Goal: Information Seeking & Learning: Find specific fact

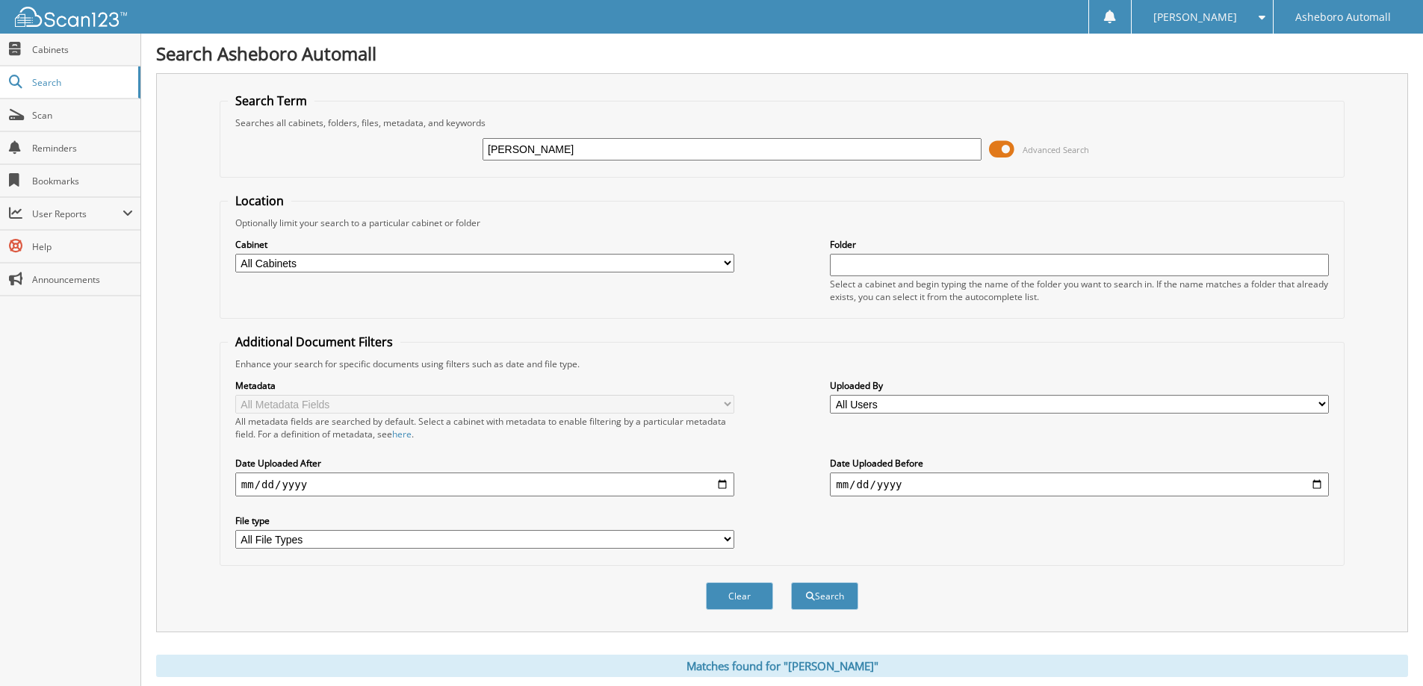
drag, startPoint x: 562, startPoint y: 147, endPoint x: 382, endPoint y: 155, distance: 180.9
click at [382, 155] on div "[PERSON_NAME] Advanced Search" at bounding box center [782, 149] width 1108 height 40
type input "[PERSON_NAME]"
click at [791, 582] on button "Search" at bounding box center [824, 596] width 67 height 28
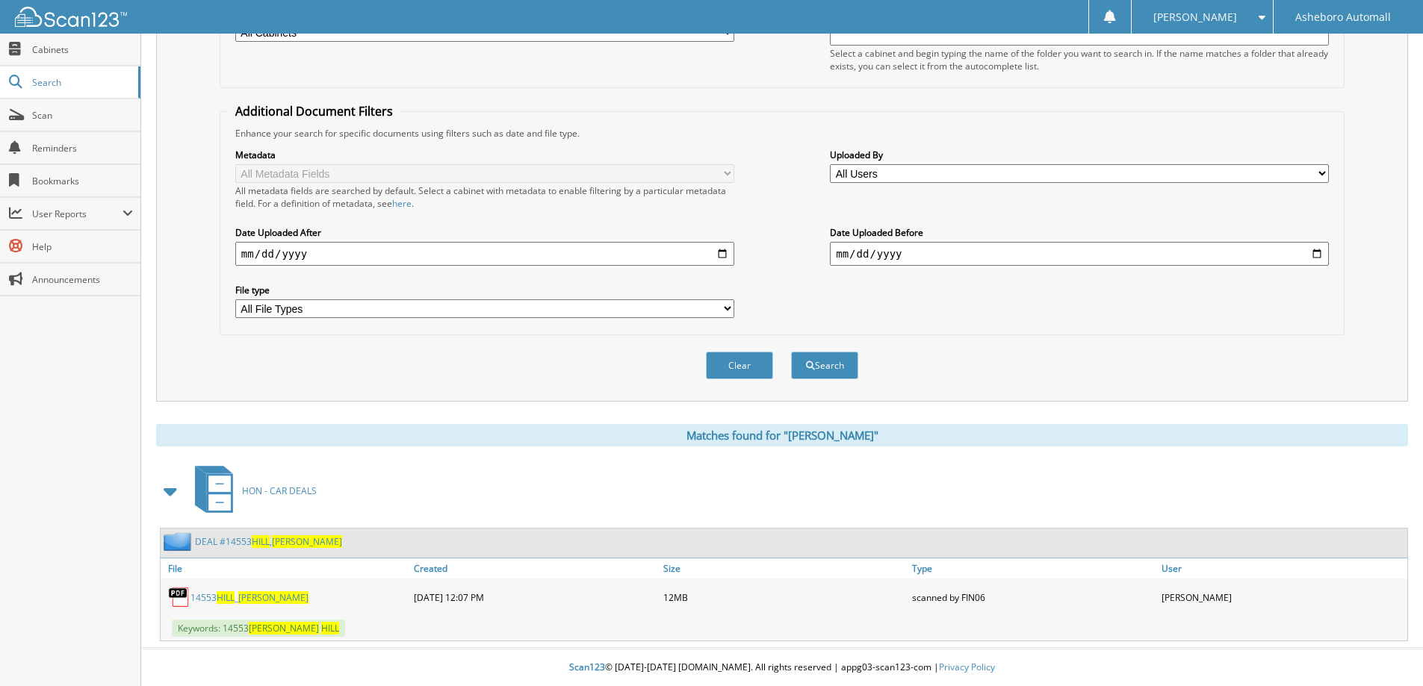
click at [228, 600] on span "HILL" at bounding box center [226, 597] width 18 height 13
